Goal: Task Accomplishment & Management: Use online tool/utility

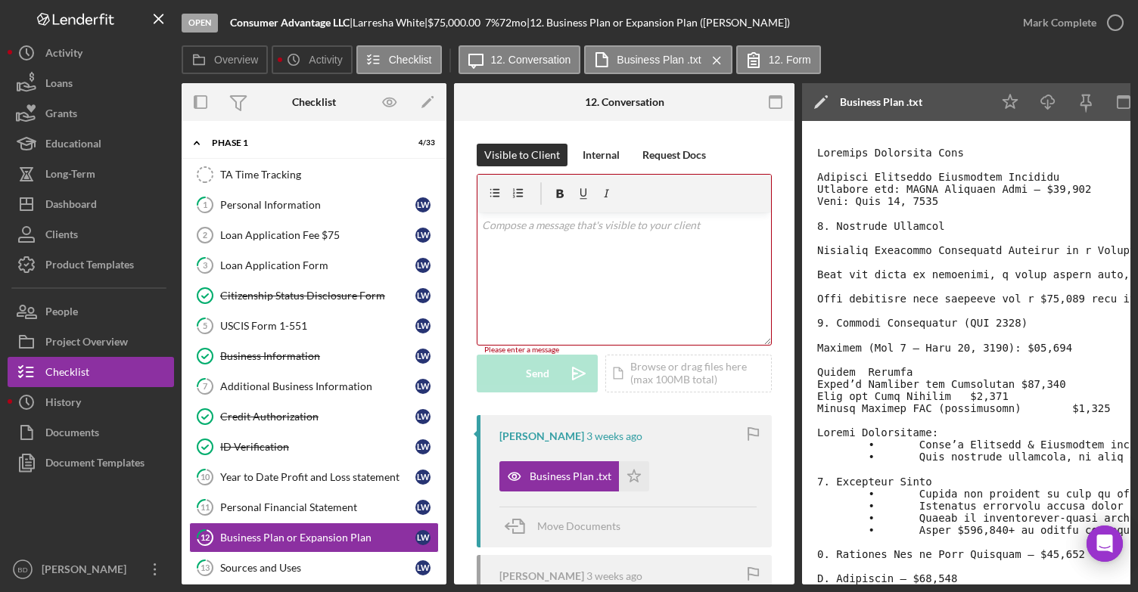
scroll to position [374, 0]
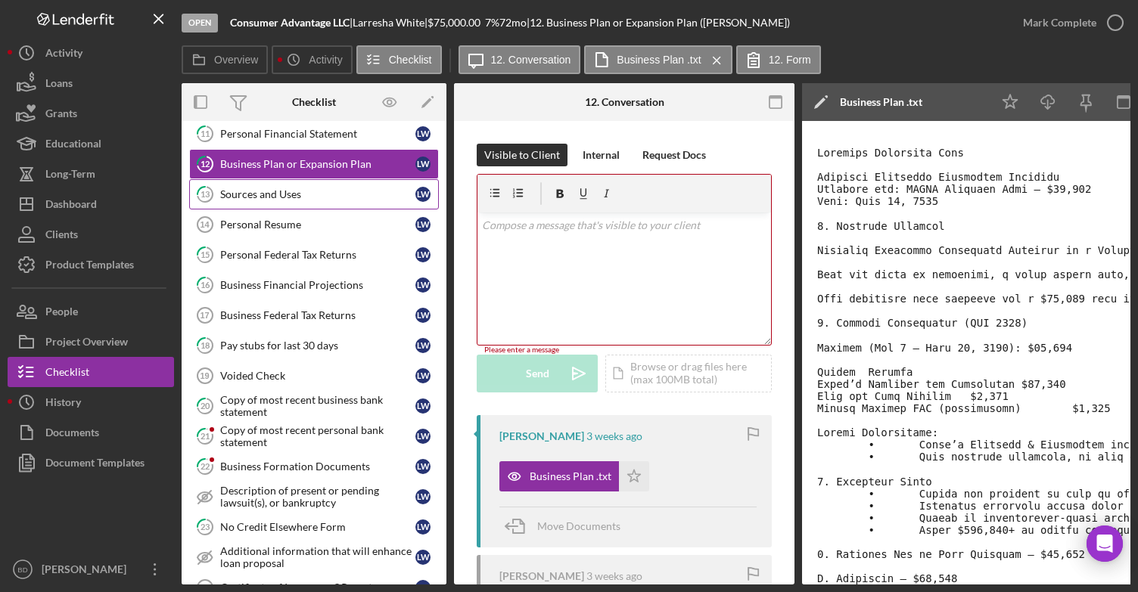
click at [273, 193] on div "Sources and Uses" at bounding box center [317, 194] width 195 height 12
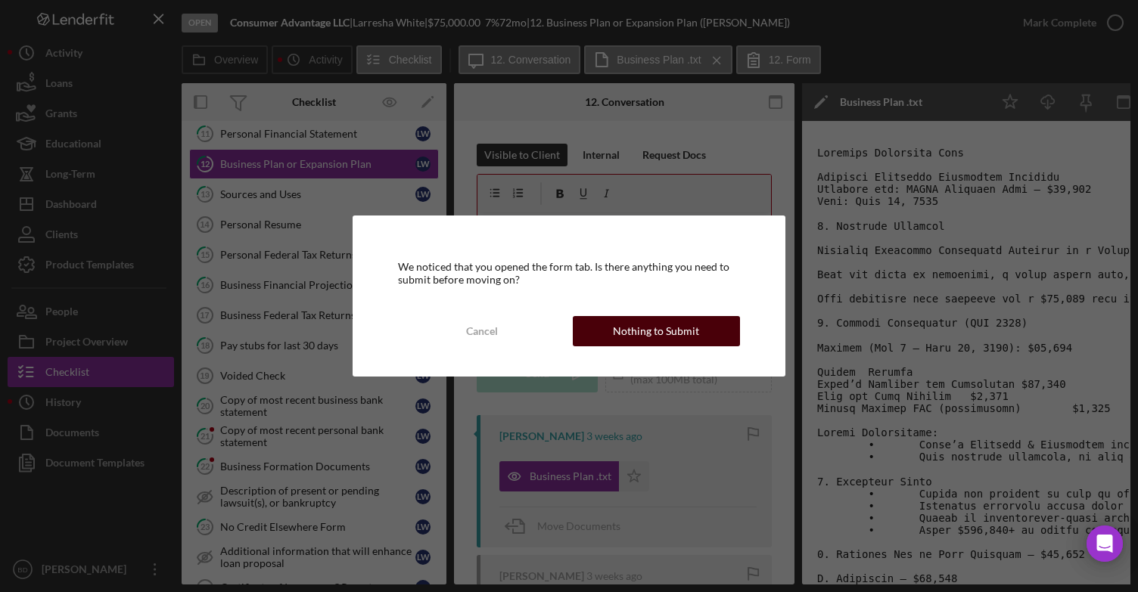
click at [630, 329] on div "Nothing to Submit" at bounding box center [656, 331] width 86 height 30
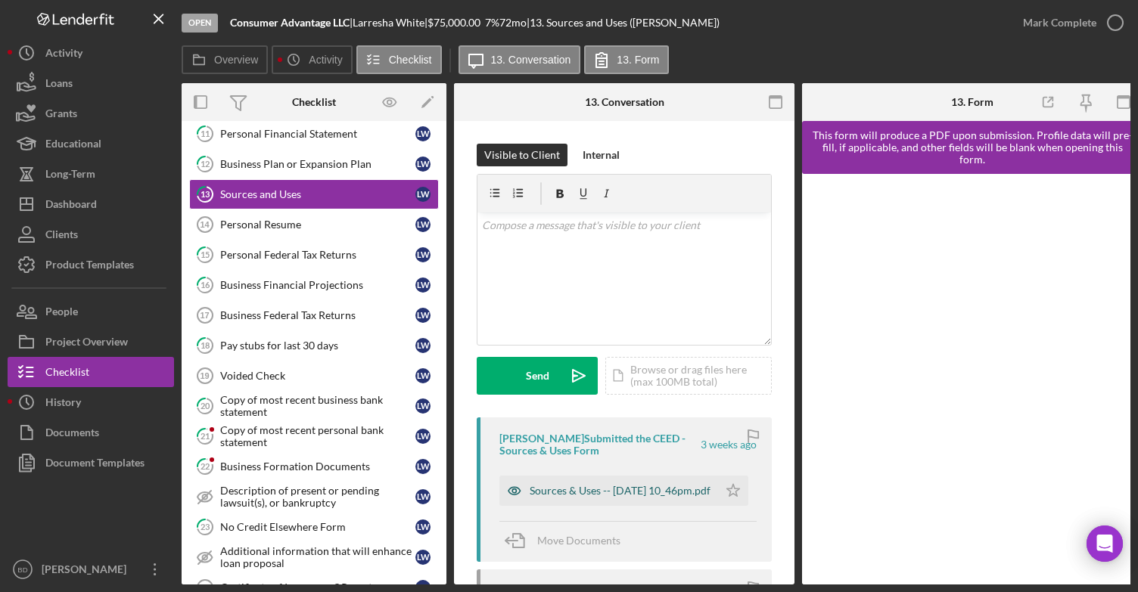
click at [551, 490] on div "Sources & Uses -- [DATE] 10_46pm.pdf" at bounding box center [620, 491] width 181 height 12
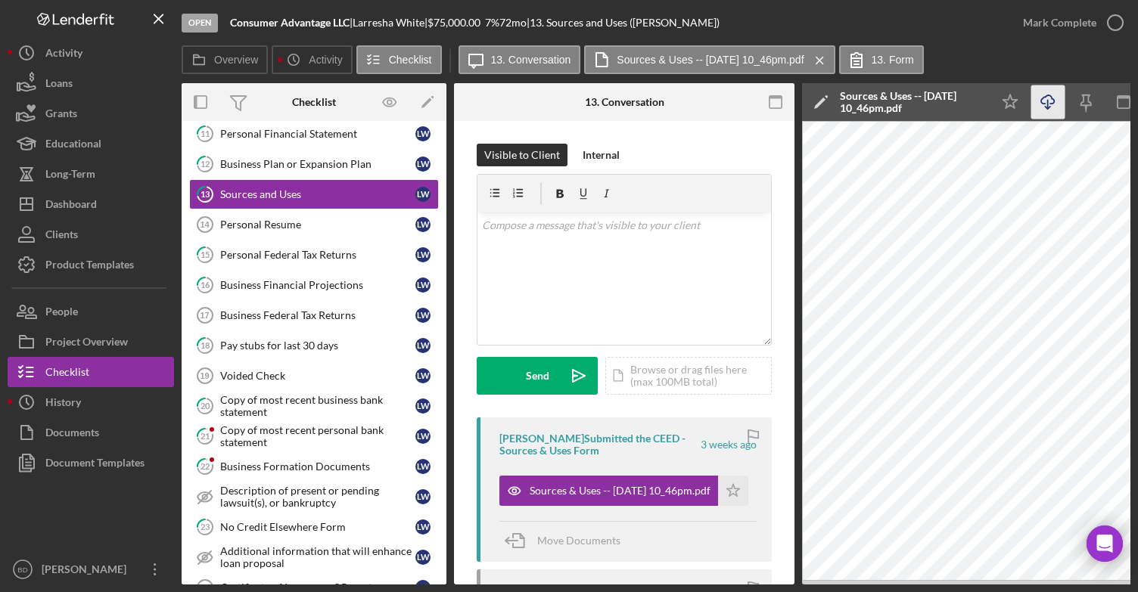
click at [1048, 102] on line "button" at bounding box center [1048, 104] width 0 height 8
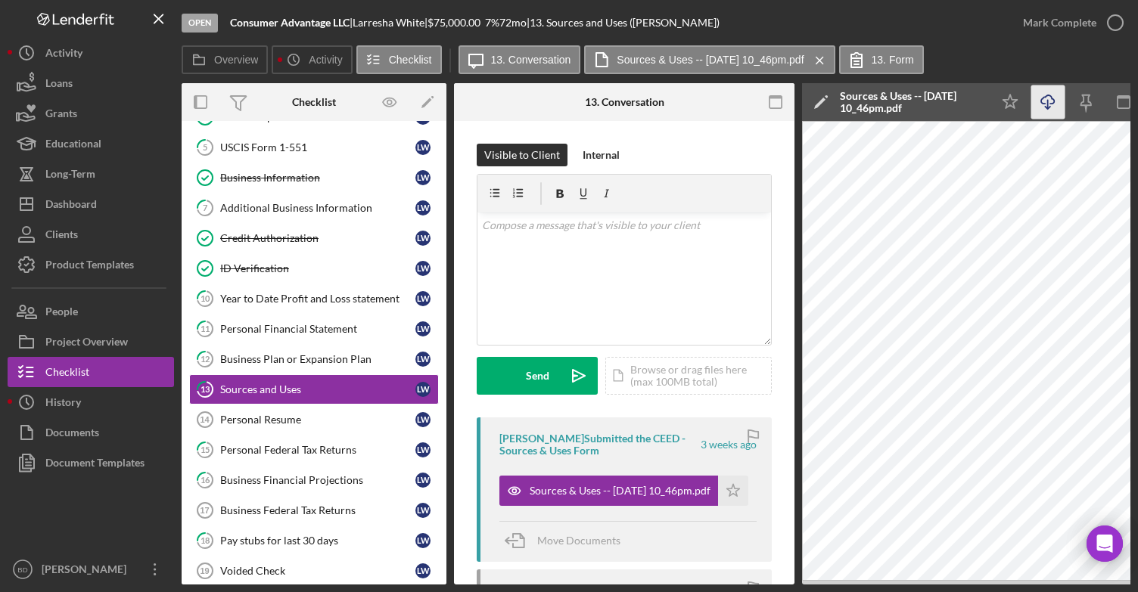
scroll to position [173, 0]
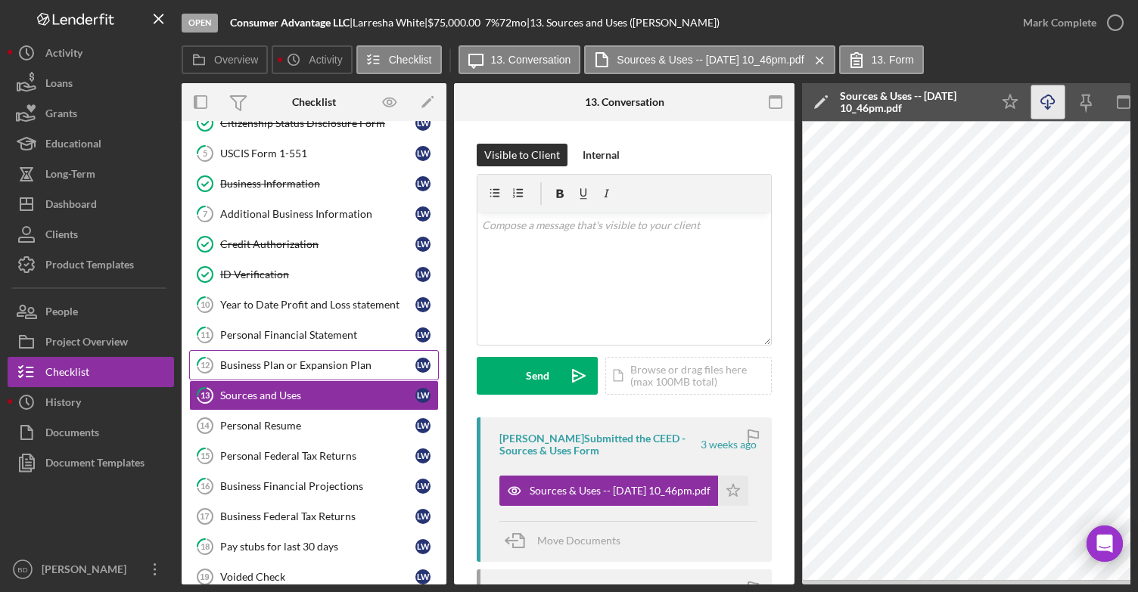
click at [278, 359] on div "Business Plan or Expansion Plan" at bounding box center [317, 365] width 195 height 12
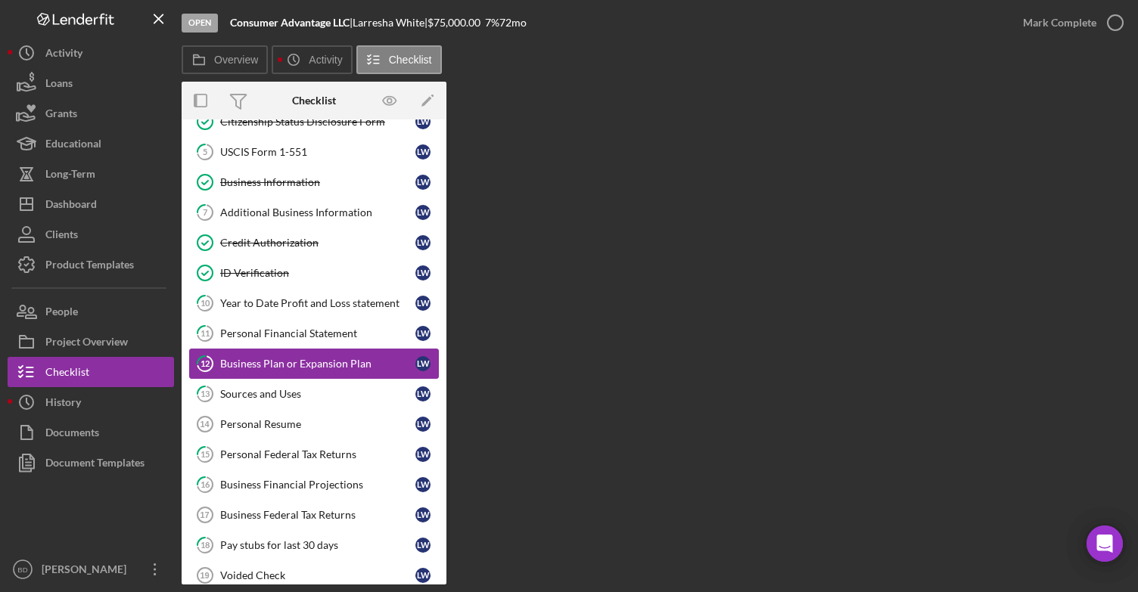
click at [279, 358] on div "Business Plan or Expansion Plan" at bounding box center [317, 364] width 195 height 12
click at [279, 331] on div "Personal Financial Statement" at bounding box center [317, 334] width 195 height 12
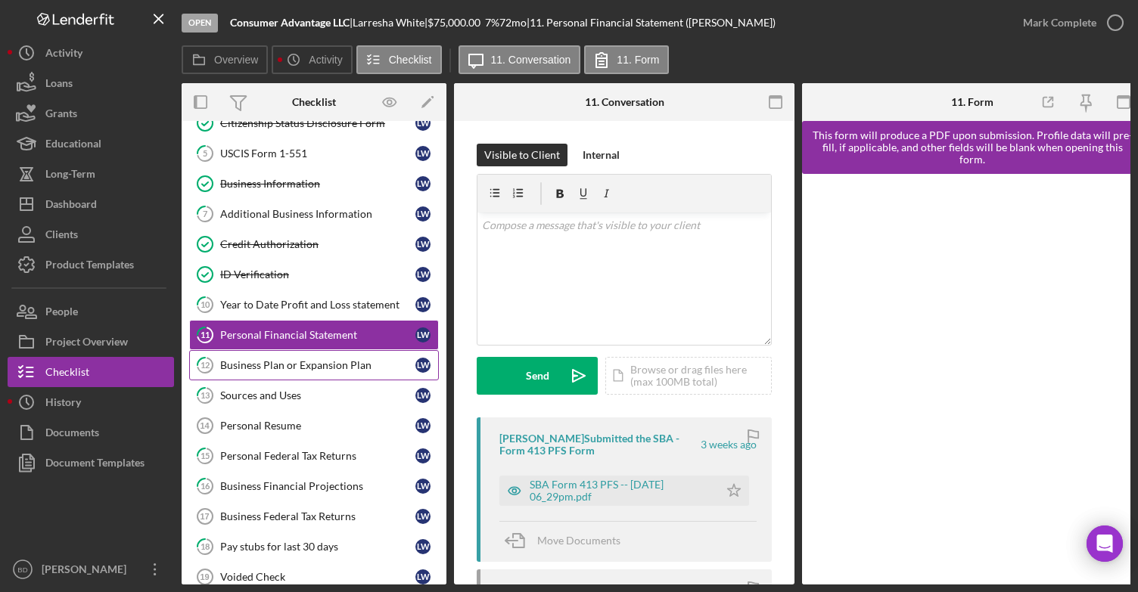
click at [273, 359] on div "Business Plan or Expansion Plan" at bounding box center [317, 365] width 195 height 12
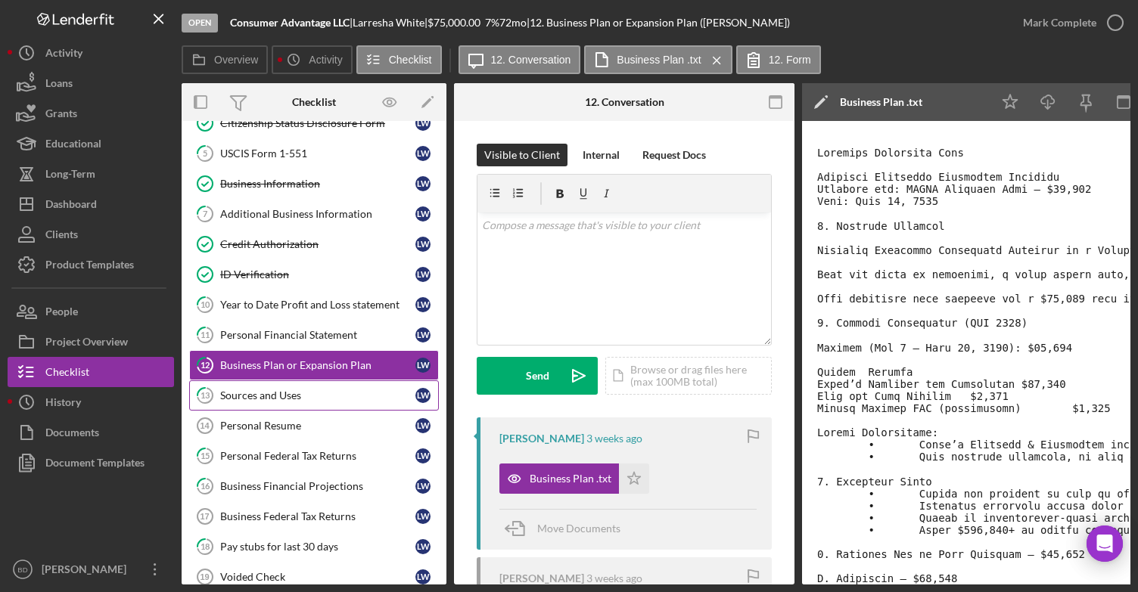
click at [309, 390] on div "Sources and Uses" at bounding box center [317, 396] width 195 height 12
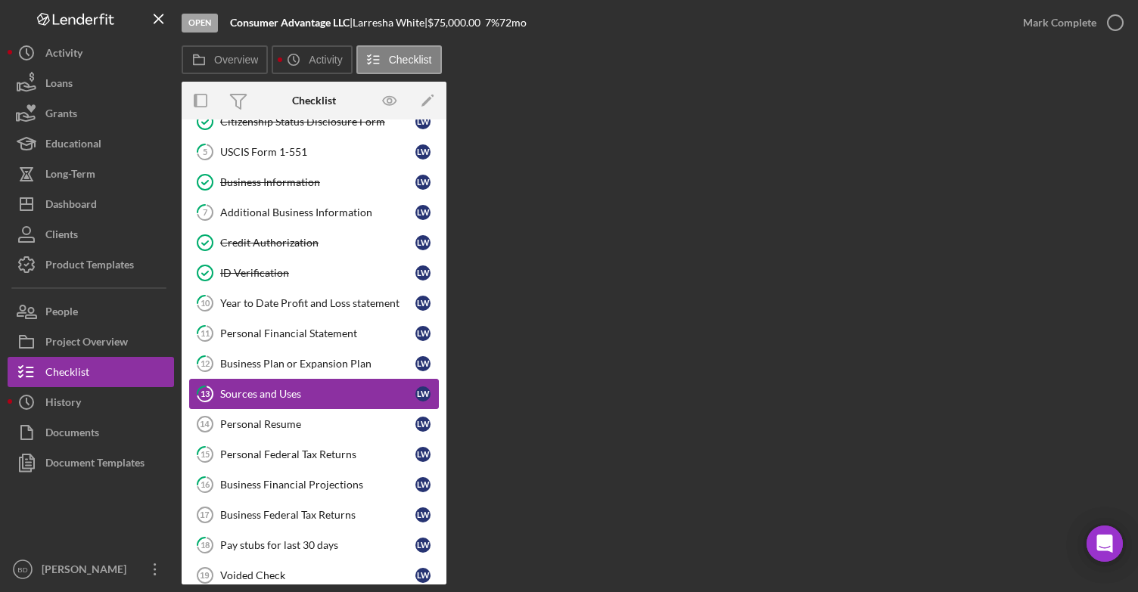
click at [306, 389] on div "Sources and Uses" at bounding box center [317, 394] width 195 height 12
